Goal: Feedback & Contribution: Leave review/rating

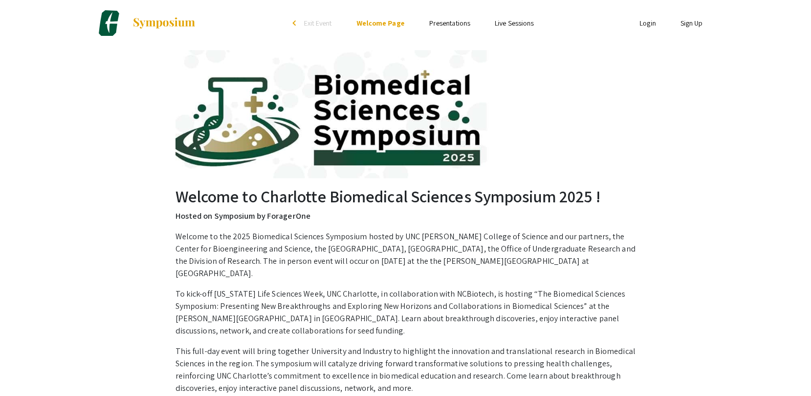
click at [643, 24] on link "Login" at bounding box center [648, 22] width 16 height 9
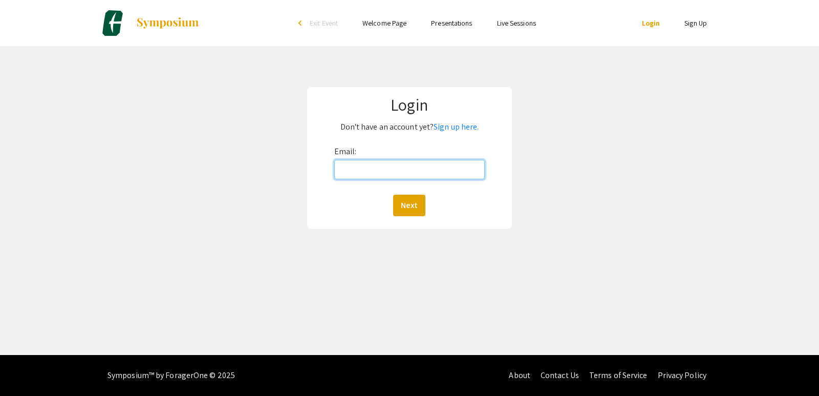
click at [387, 172] on input "Email:" at bounding box center [409, 169] width 150 height 19
type input "[EMAIL_ADDRESS][DOMAIN_NAME]"
click at [410, 202] on button "Next" at bounding box center [409, 204] width 32 height 21
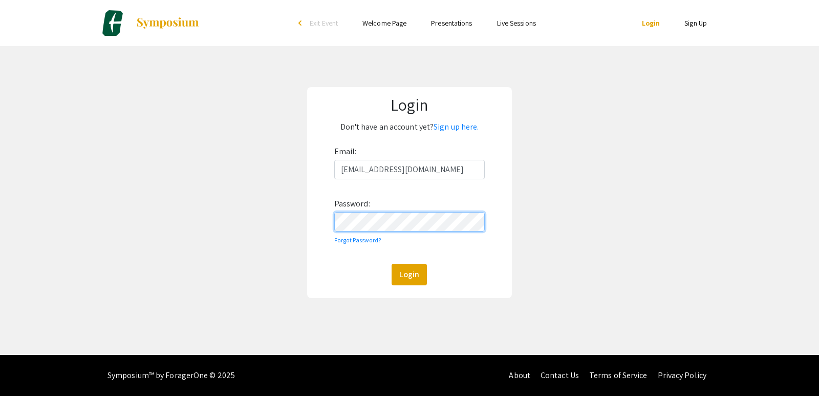
click at [391, 264] on button "Login" at bounding box center [408, 274] width 35 height 21
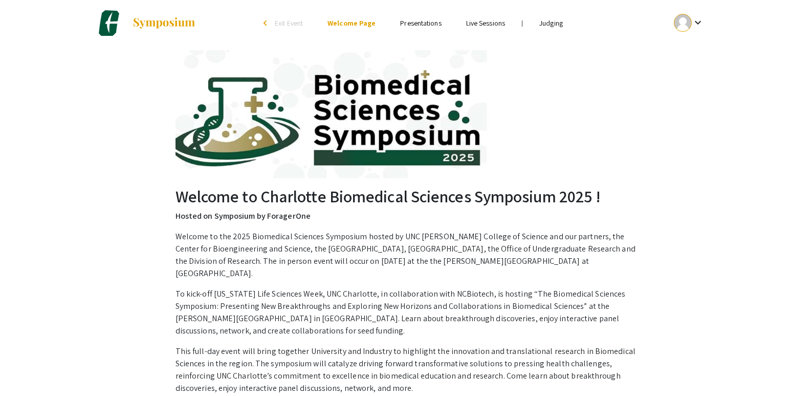
click at [702, 19] on mat-icon "keyboard_arrow_down" at bounding box center [698, 22] width 12 height 12
click at [685, 51] on button "My Account" at bounding box center [694, 50] width 63 height 25
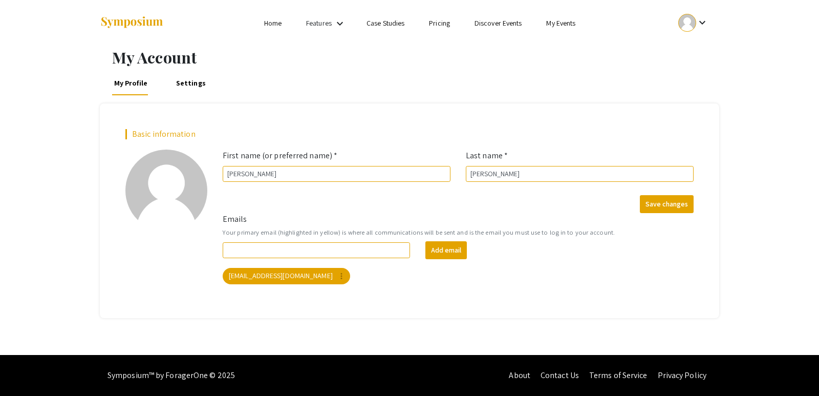
click at [688, 21] on div at bounding box center [687, 23] width 18 height 18
click at [562, 27] on div at bounding box center [409, 198] width 819 height 396
click at [563, 23] on link "My Events" at bounding box center [560, 22] width 29 height 9
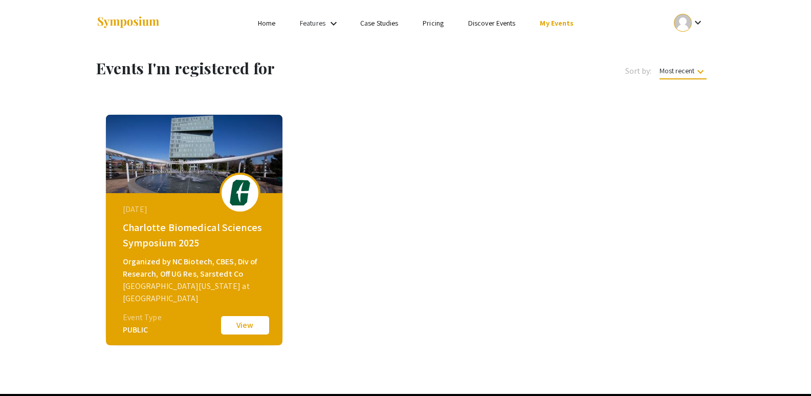
click at [200, 255] on div "September 05, 2025 Charlotte Biomedical Sciences Symposium 2025 Organized by NC…" at bounding box center [195, 257] width 176 height 128
click at [245, 327] on button "View" at bounding box center [244, 324] width 51 height 21
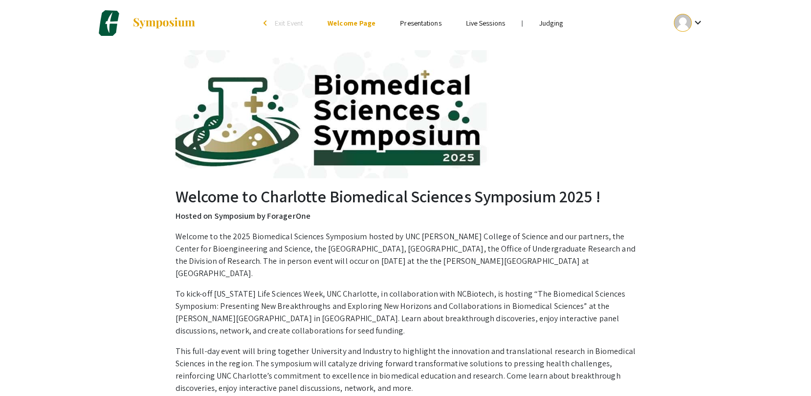
click at [559, 19] on link "Judging" at bounding box center [551, 22] width 24 height 9
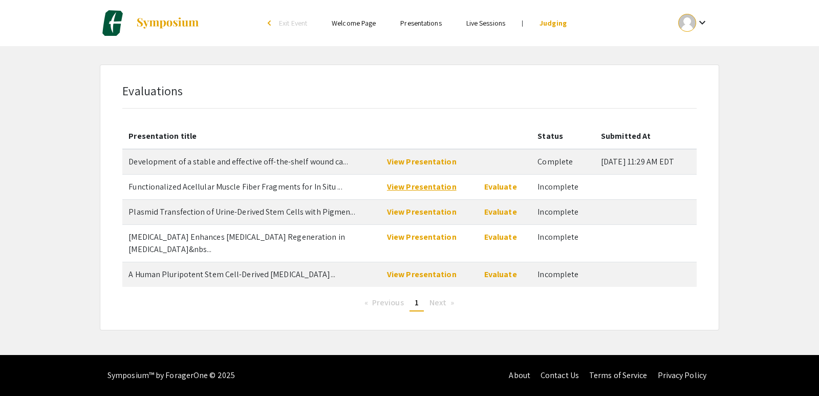
click at [432, 181] on link "View Presentation" at bounding box center [422, 186] width 70 height 11
click at [427, 212] on link "View Presentation" at bounding box center [422, 211] width 70 height 11
click at [430, 237] on link "View Presentation" at bounding box center [422, 236] width 70 height 11
click at [500, 235] on link "Evaluate" at bounding box center [500, 236] width 33 height 11
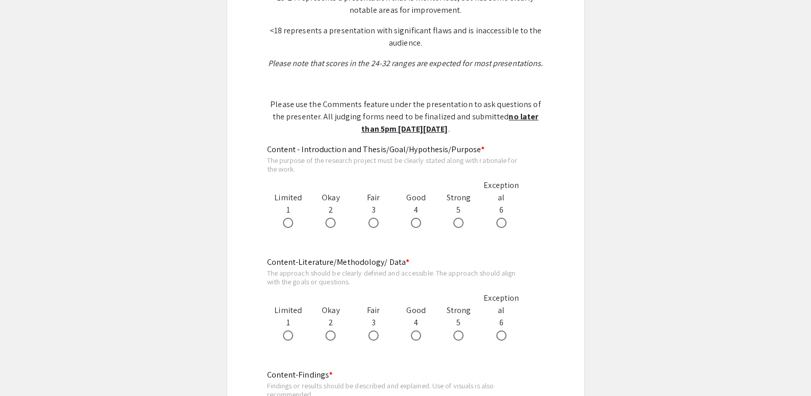
scroll to position [465, 0]
click at [502, 217] on span at bounding box center [501, 222] width 10 height 10
click at [502, 217] on input "radio" at bounding box center [501, 222] width 10 height 10
radio input "true"
click at [500, 330] on span at bounding box center [501, 335] width 10 height 10
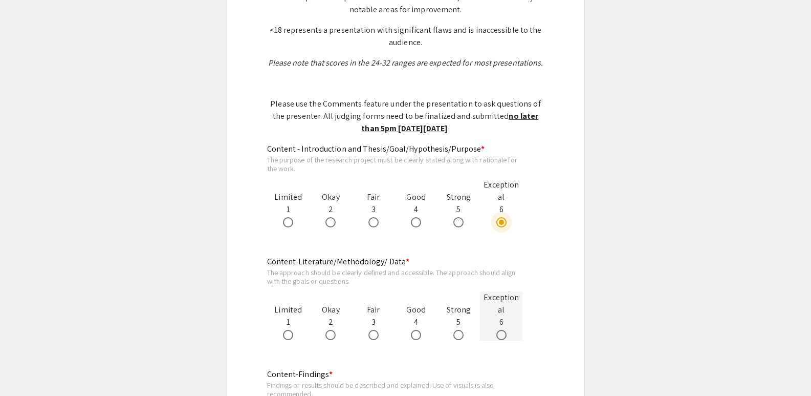
click at [500, 330] on input "radio" at bounding box center [501, 335] width 10 height 10
radio input "true"
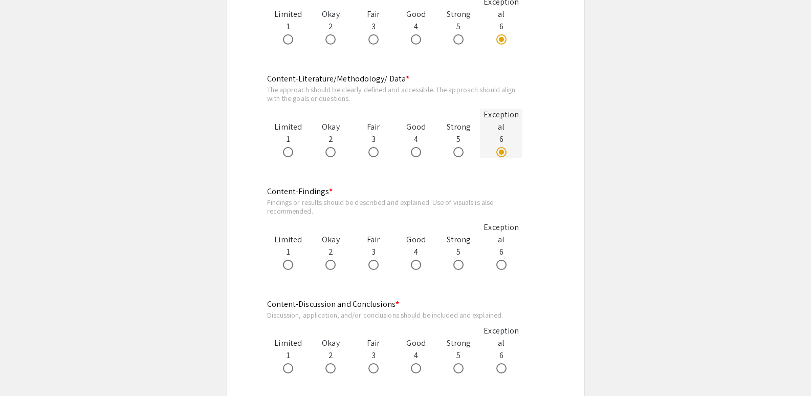
scroll to position [648, 0]
click at [500, 259] on span at bounding box center [501, 264] width 10 height 10
click at [500, 259] on input "radio" at bounding box center [501, 264] width 10 height 10
radio input "true"
click at [500, 362] on span at bounding box center [501, 367] width 10 height 10
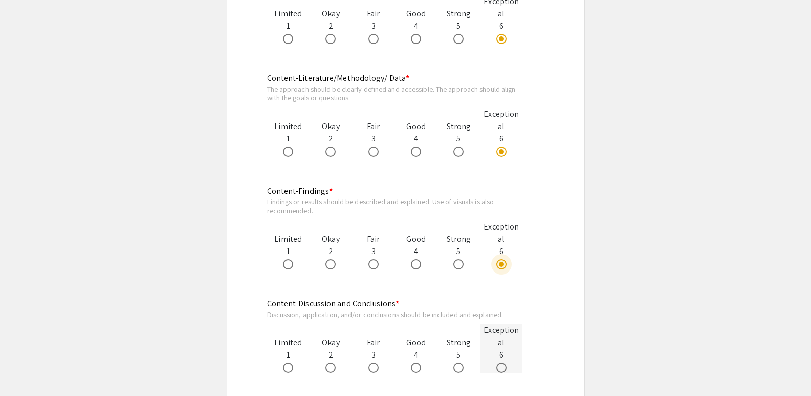
click at [500, 362] on input "radio" at bounding box center [501, 367] width 10 height 10
radio input "true"
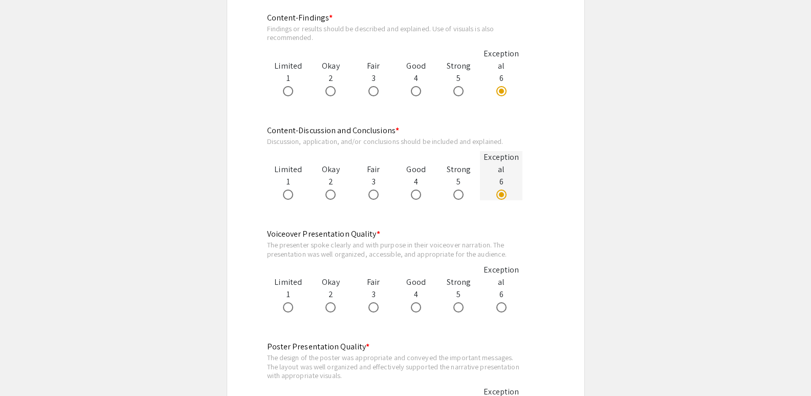
scroll to position [827, 0]
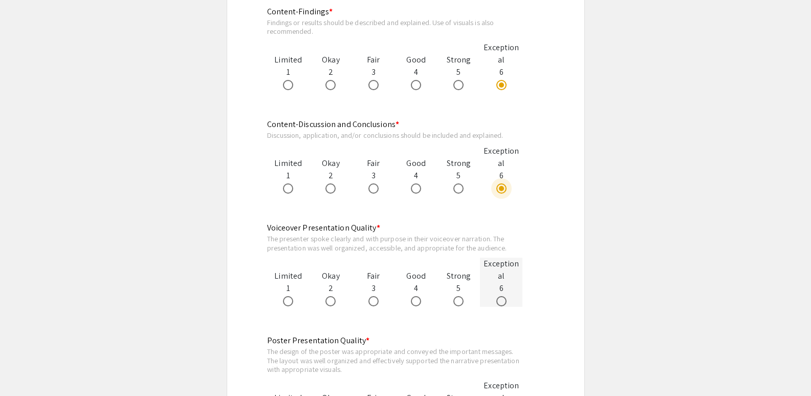
click at [498, 296] on span at bounding box center [501, 301] width 10 height 10
click at [498, 296] on input "radio" at bounding box center [501, 301] width 10 height 10
radio input "true"
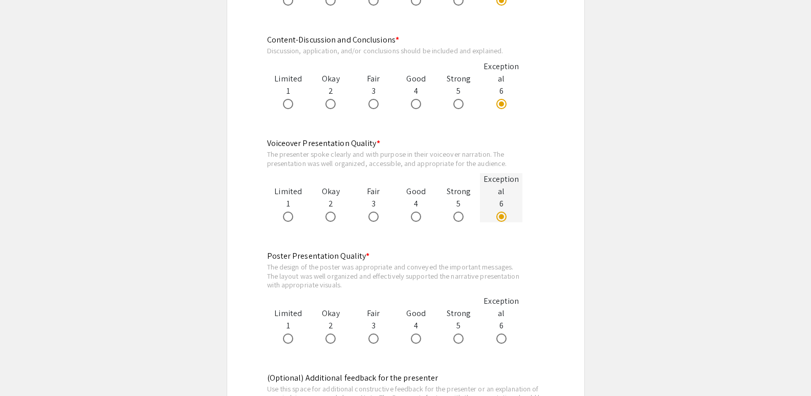
scroll to position [913, 0]
click at [502, 331] on span at bounding box center [501, 336] width 10 height 10
click at [502, 331] on input "radio" at bounding box center [501, 336] width 10 height 10
radio input "true"
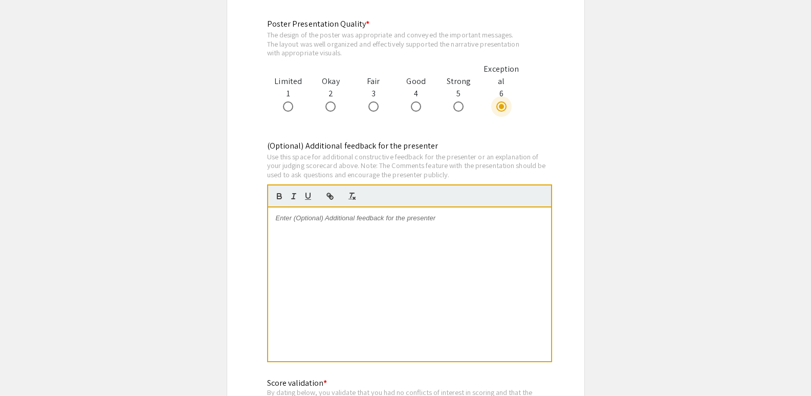
scroll to position [1147, 0]
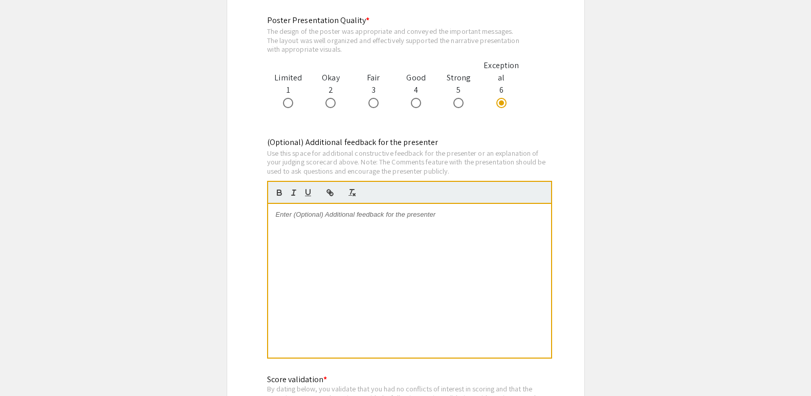
click at [359, 232] on div at bounding box center [409, 280] width 283 height 153
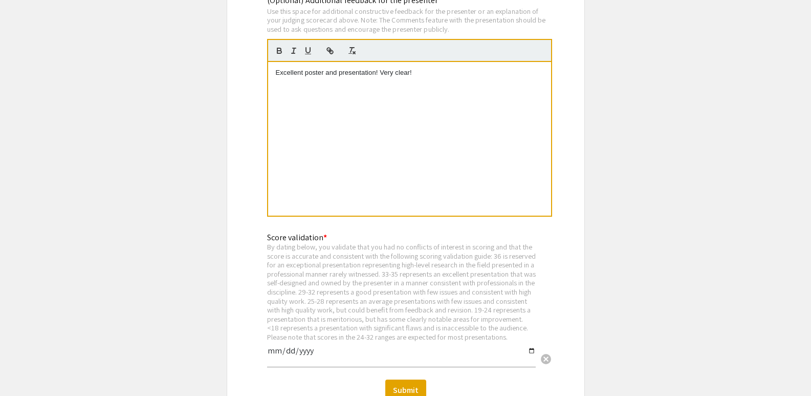
scroll to position [1413, 0]
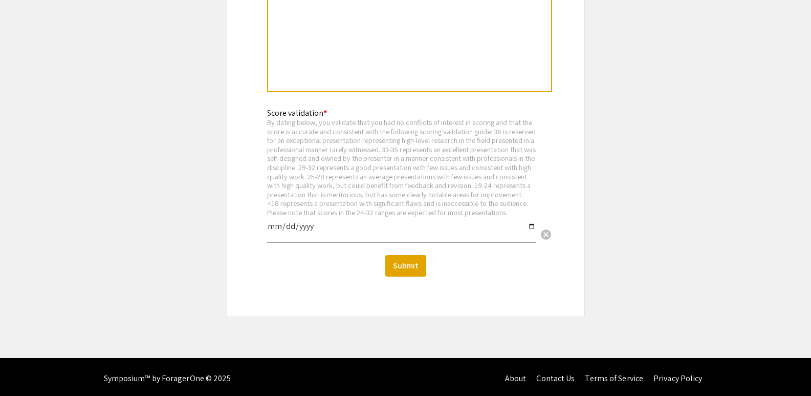
click at [528, 224] on input "date" at bounding box center [401, 230] width 269 height 17
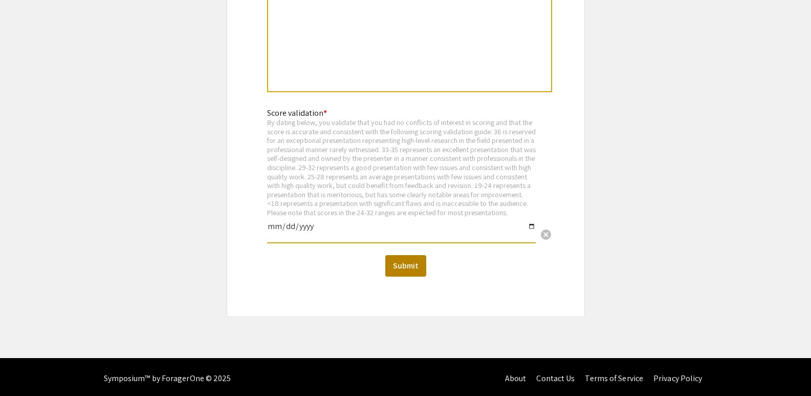
type input "2025-09-10"
click at [414, 265] on button "Submit" at bounding box center [405, 265] width 41 height 21
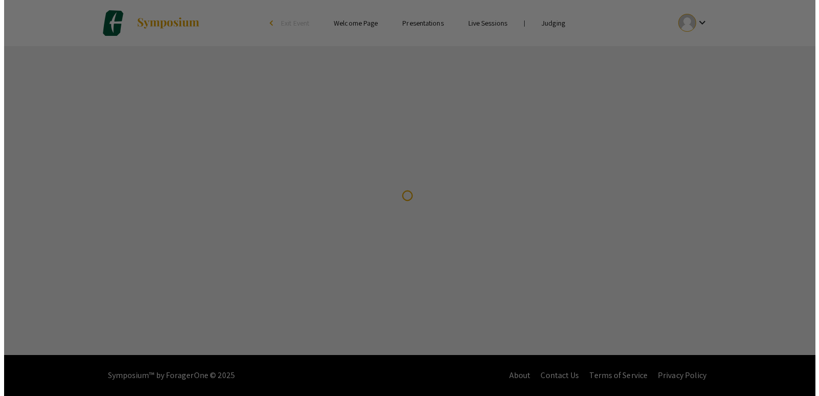
scroll to position [0, 0]
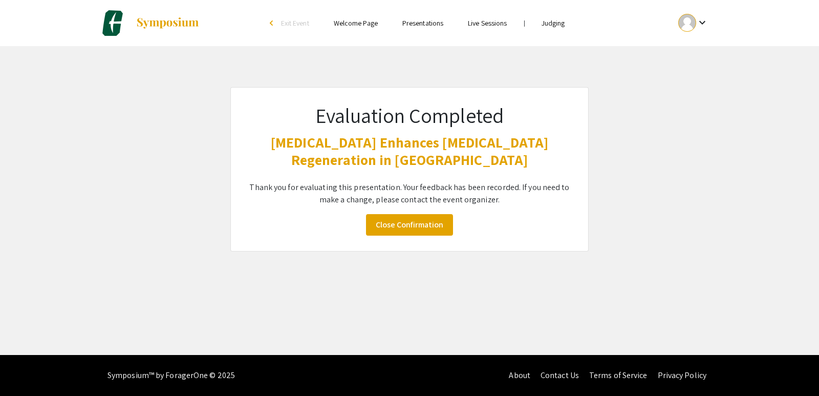
click at [551, 29] on ul "keyboard_arrow_down" at bounding box center [617, 23] width 204 height 46
click at [550, 24] on link "Judging" at bounding box center [553, 22] width 24 height 9
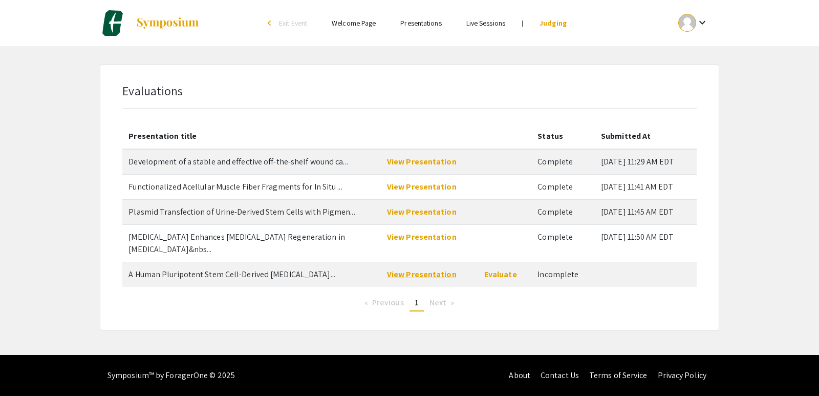
click at [412, 269] on link "View Presentation" at bounding box center [422, 274] width 70 height 11
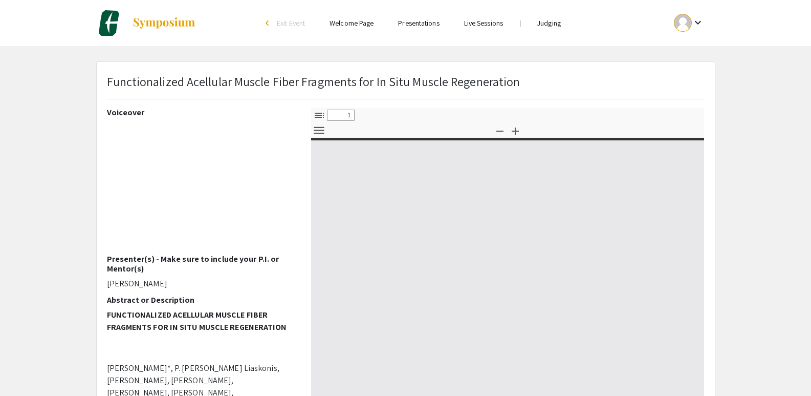
select select "custom"
type input "0"
select select "custom"
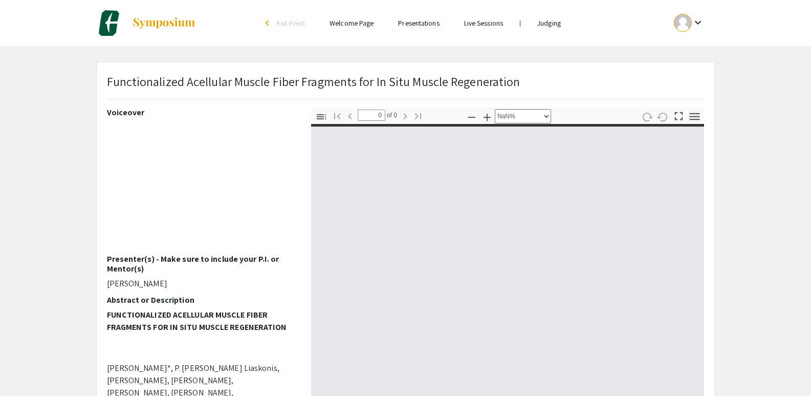
type input "1"
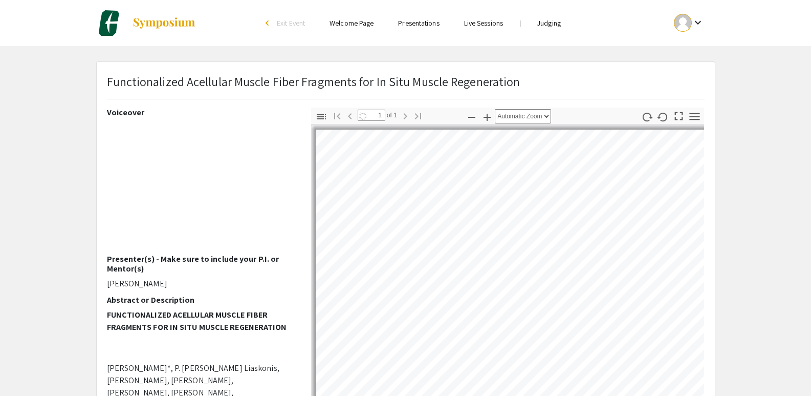
select select "auto"
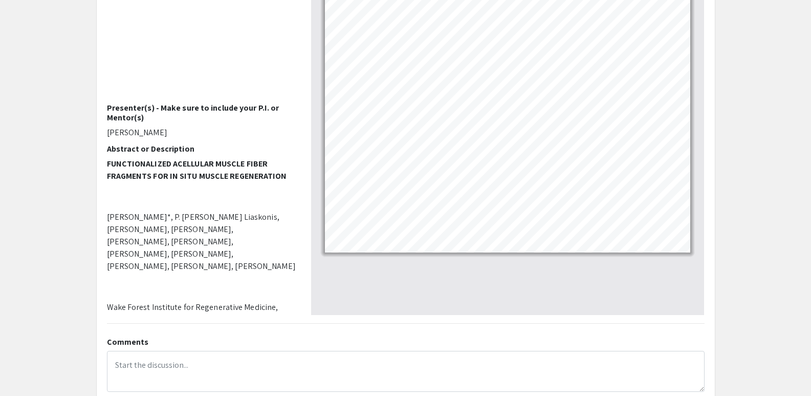
scroll to position [69, 0]
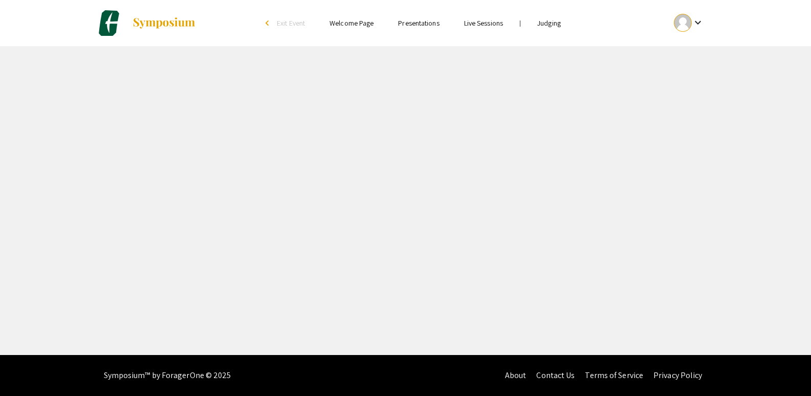
select select "custom"
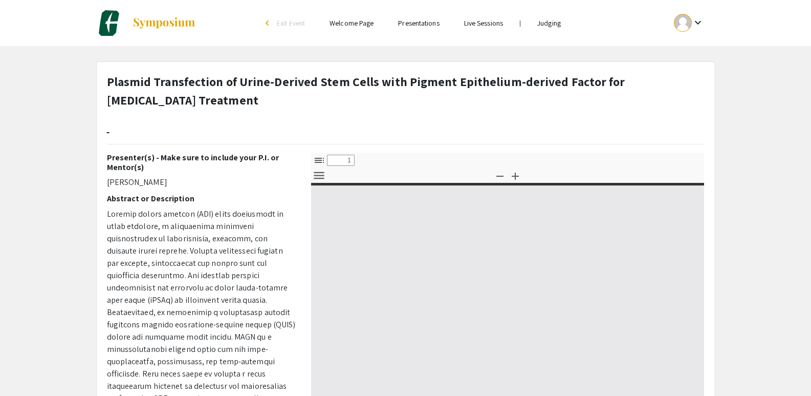
type input "0"
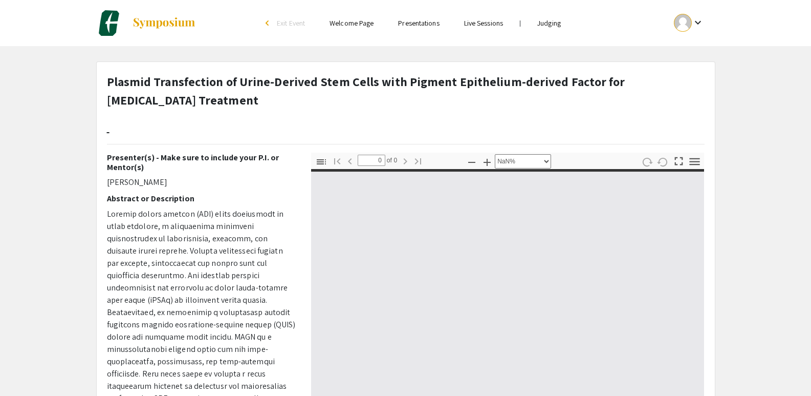
select select "auto"
type input "1"
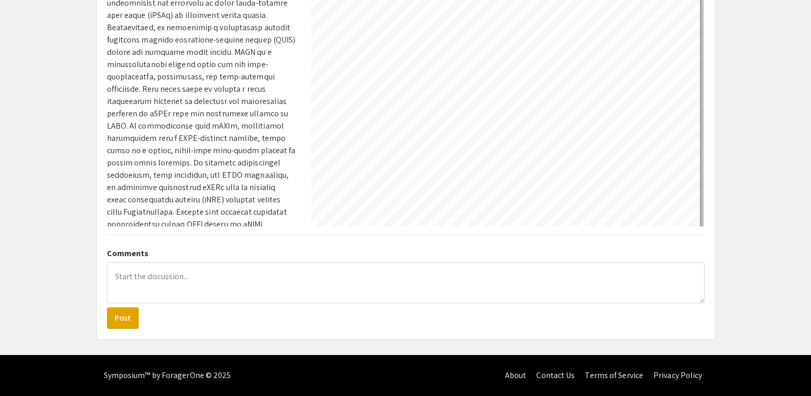
scroll to position [0, 802]
select select "custom"
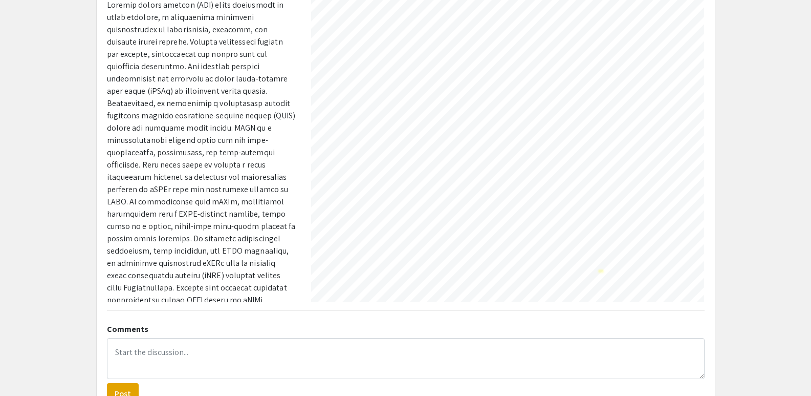
scroll to position [145, 270]
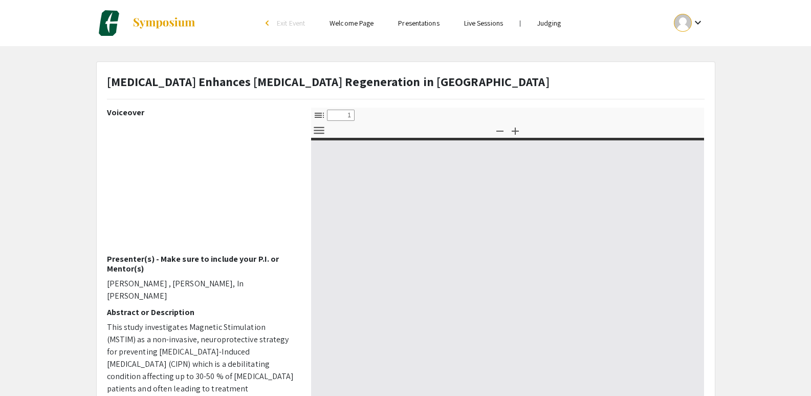
select select "custom"
type input "0"
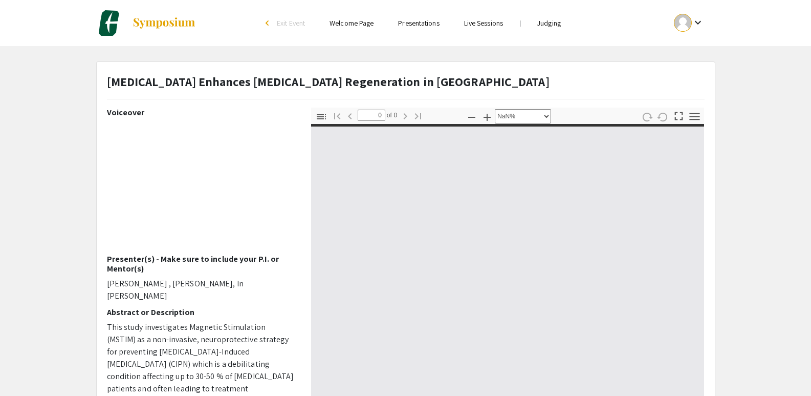
select select "auto"
type input "1"
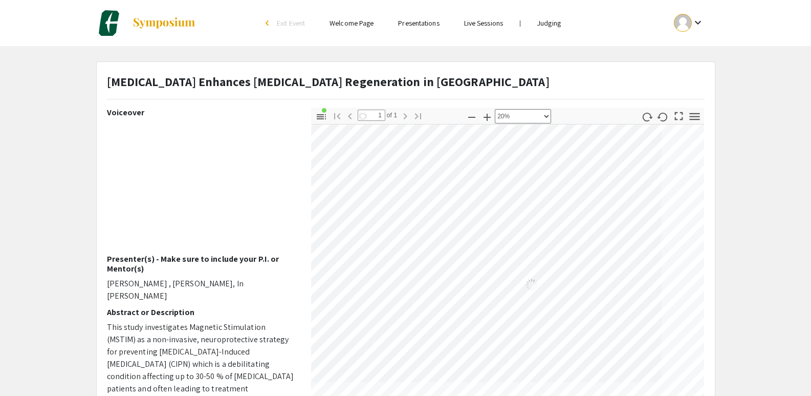
select select "custom"
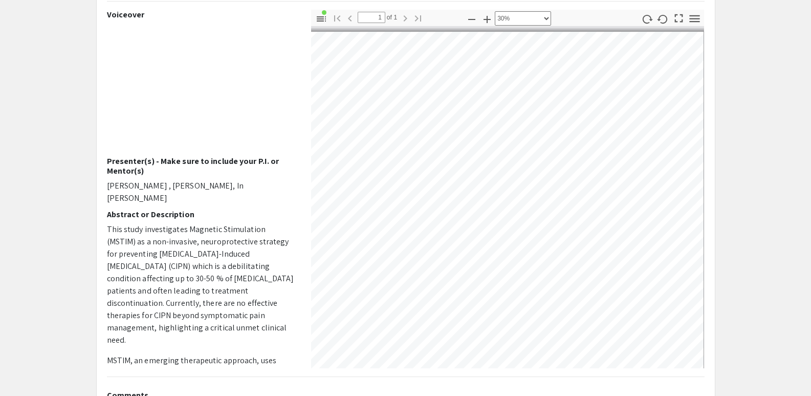
scroll to position [0, 320]
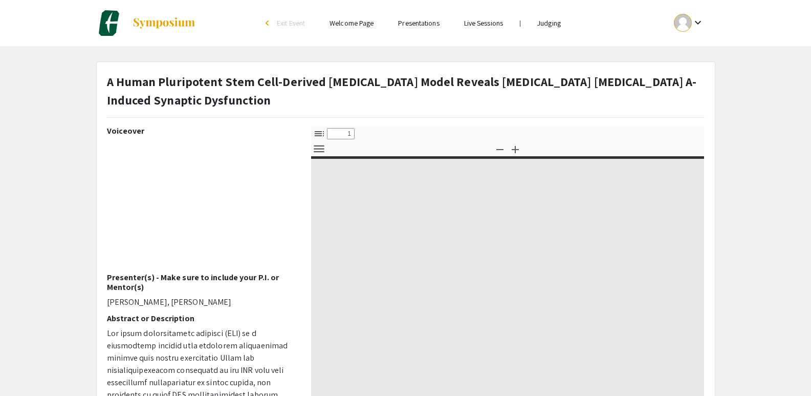
select select "custom"
type input "0"
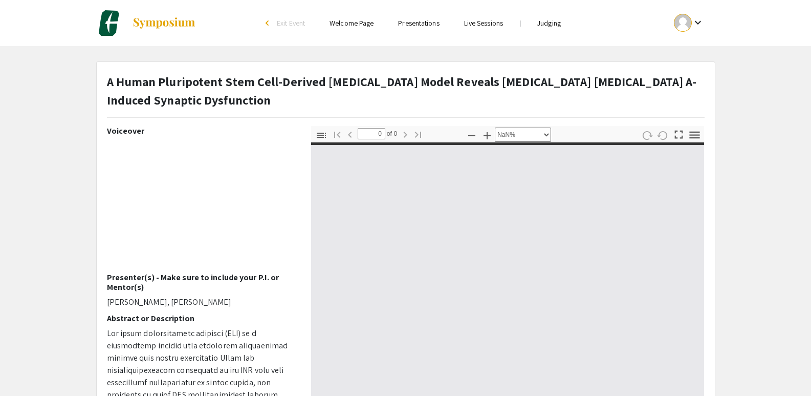
select select "auto"
type input "1"
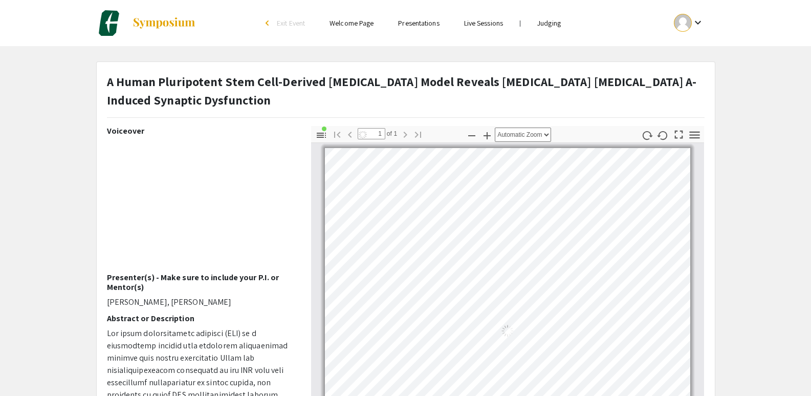
scroll to position [4, 0]
click at [69, 277] on app-presentation "A Human Pluripotent Stem Cell-Derived [MEDICAL_DATA] Model Reveals [MEDICAL_DAT…" at bounding box center [405, 329] width 811 height 536
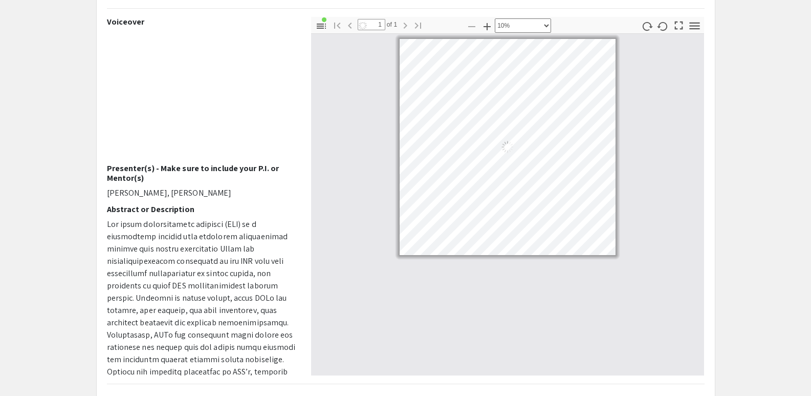
scroll to position [0, 0]
click at [487, 25] on icon "button" at bounding box center [487, 26] width 12 height 12
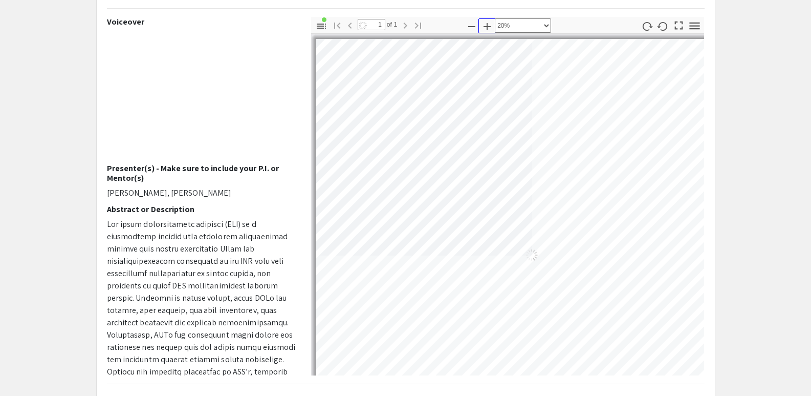
click at [487, 25] on icon "button" at bounding box center [487, 26] width 12 height 12
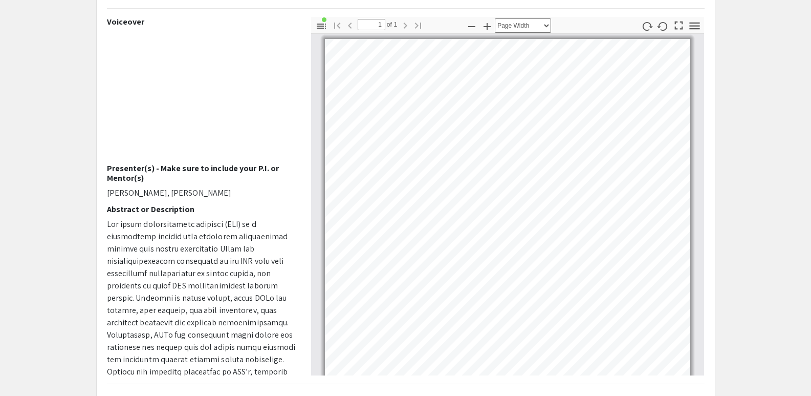
scroll to position [34, 0]
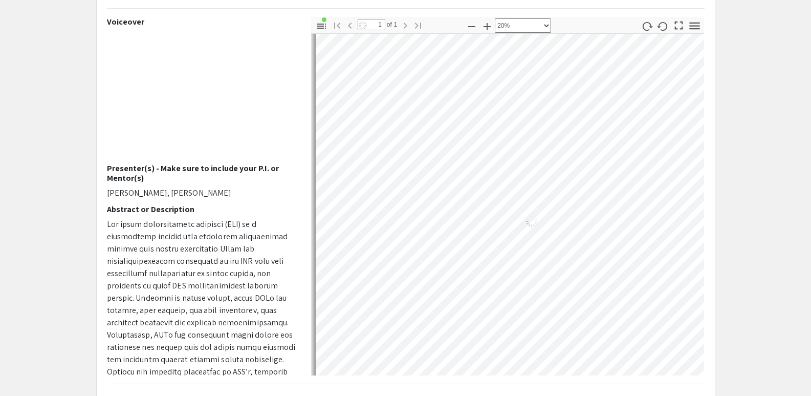
select select "custom"
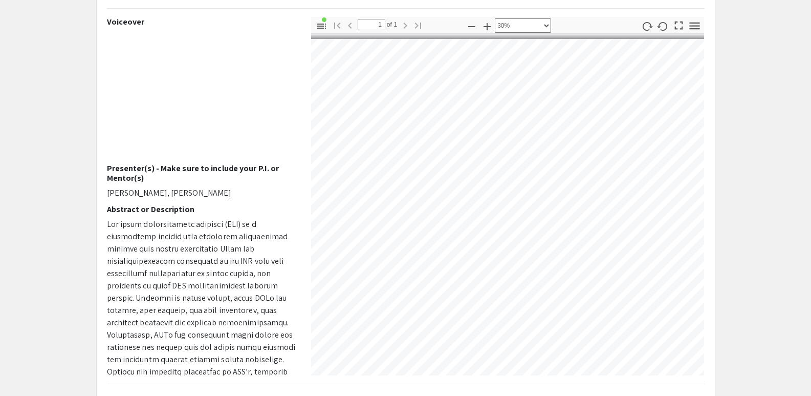
scroll to position [0, 0]
